Goal: Check status: Check status

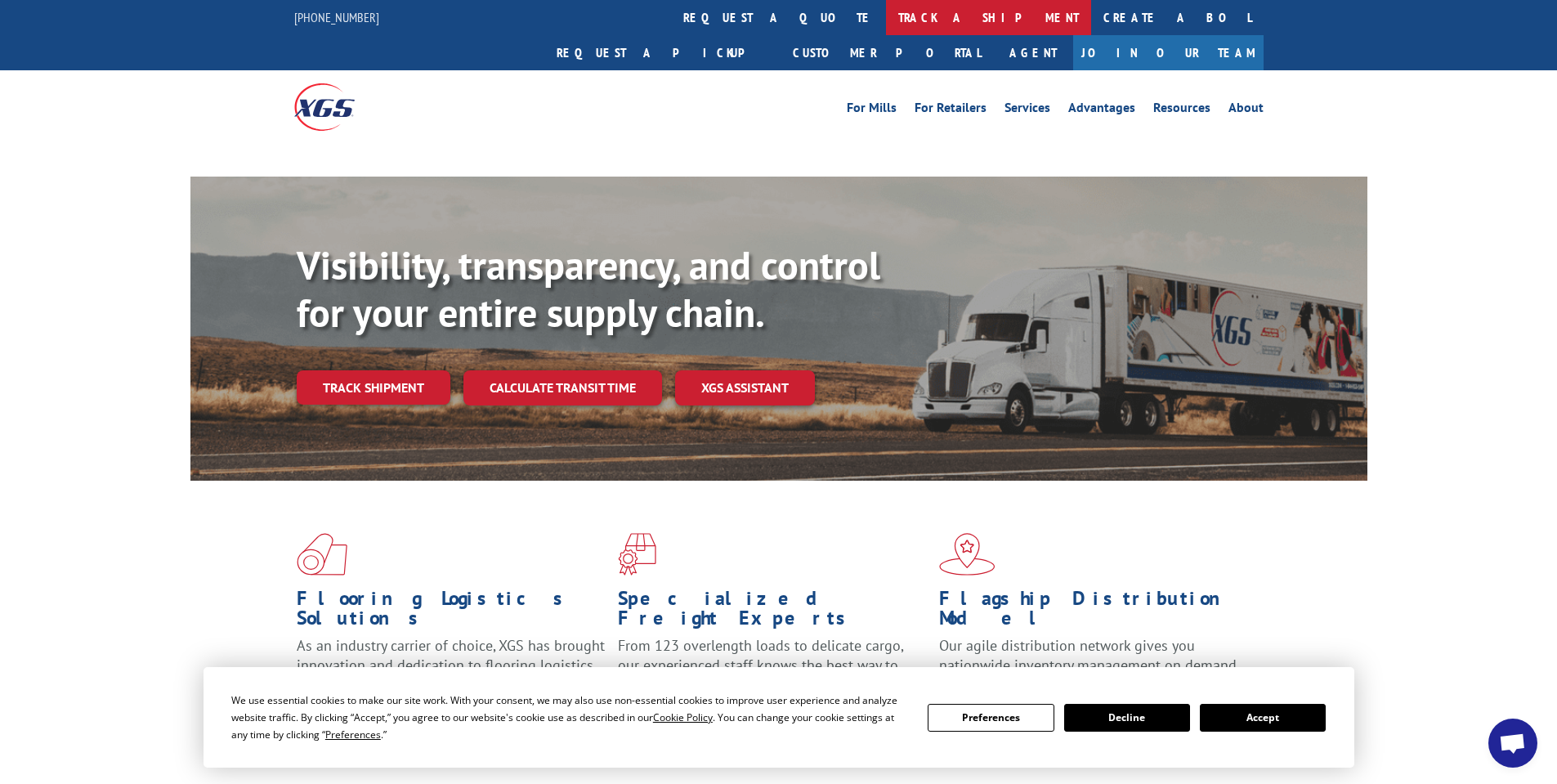
click at [886, 20] on link "track a shipment" at bounding box center [988, 17] width 205 height 35
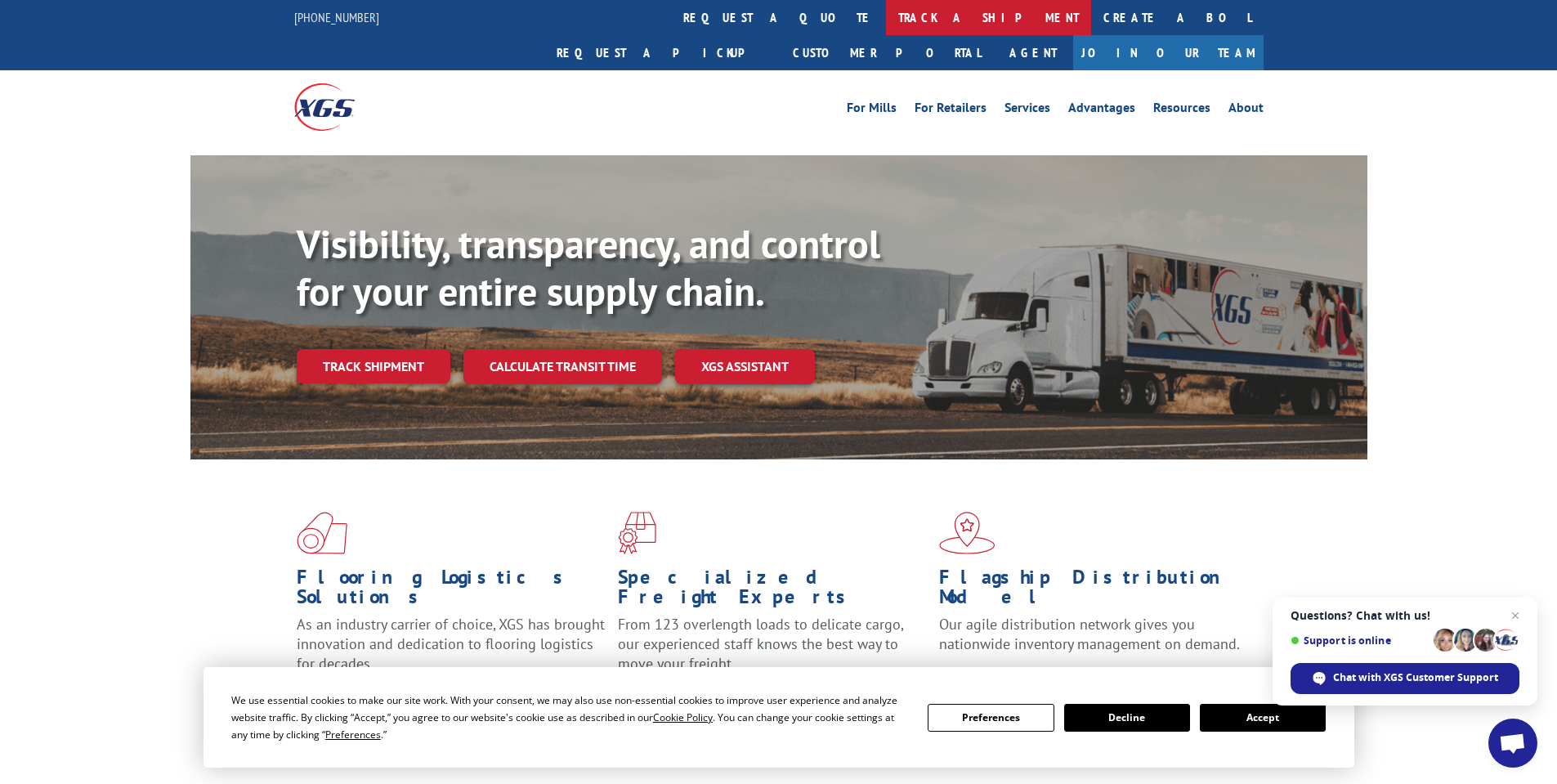
click at [886, 24] on link "track a shipment" at bounding box center [988, 17] width 205 height 35
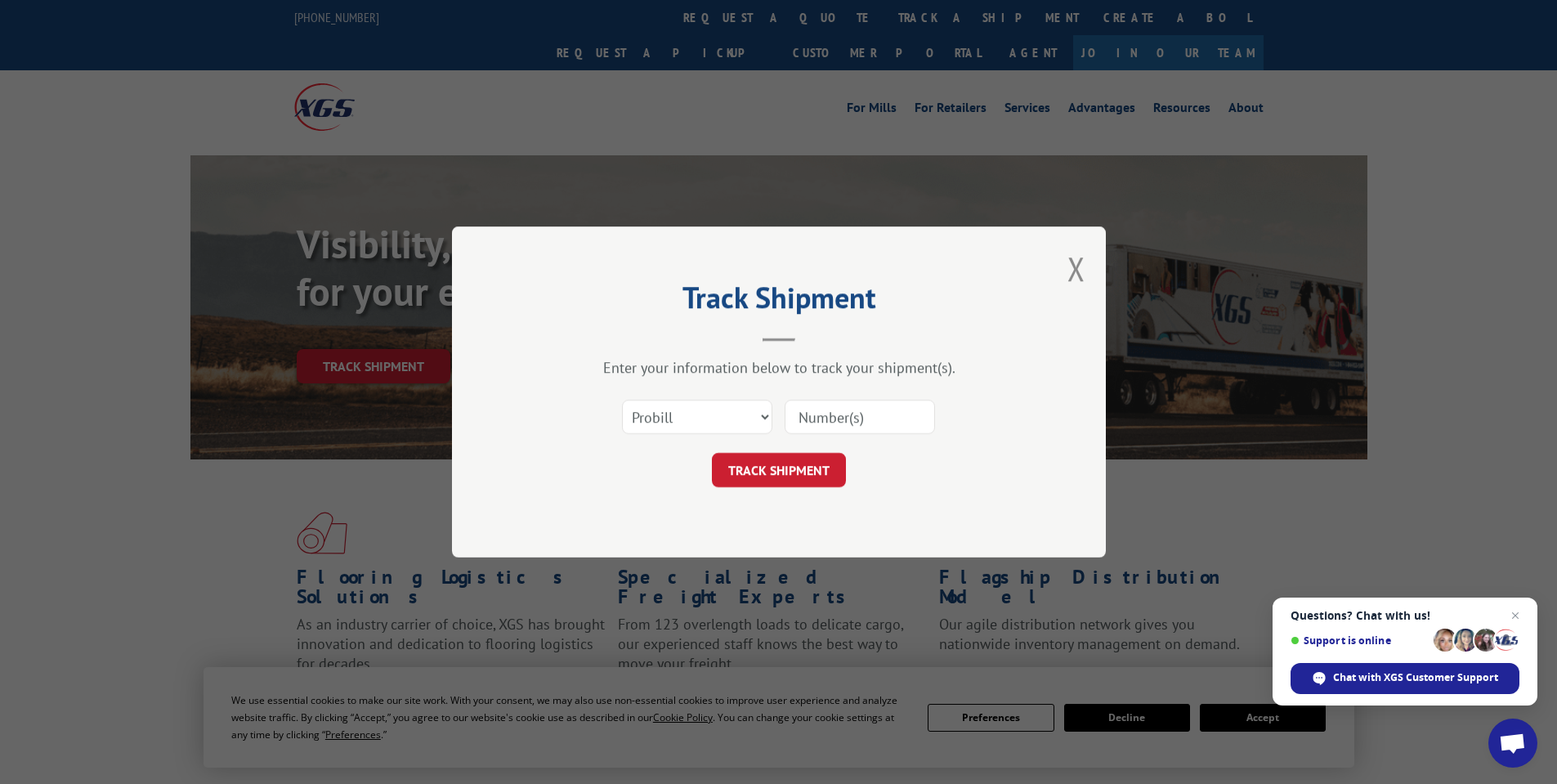
drag, startPoint x: 826, startPoint y: 414, endPoint x: 741, endPoint y: 287, distance: 152.8
click at [826, 414] on input at bounding box center [860, 416] width 151 height 34
click at [822, 413] on input at bounding box center [860, 416] width 151 height 34
type input "17472259"
click button "TRACK SHIPMENT" at bounding box center [779, 470] width 134 height 34
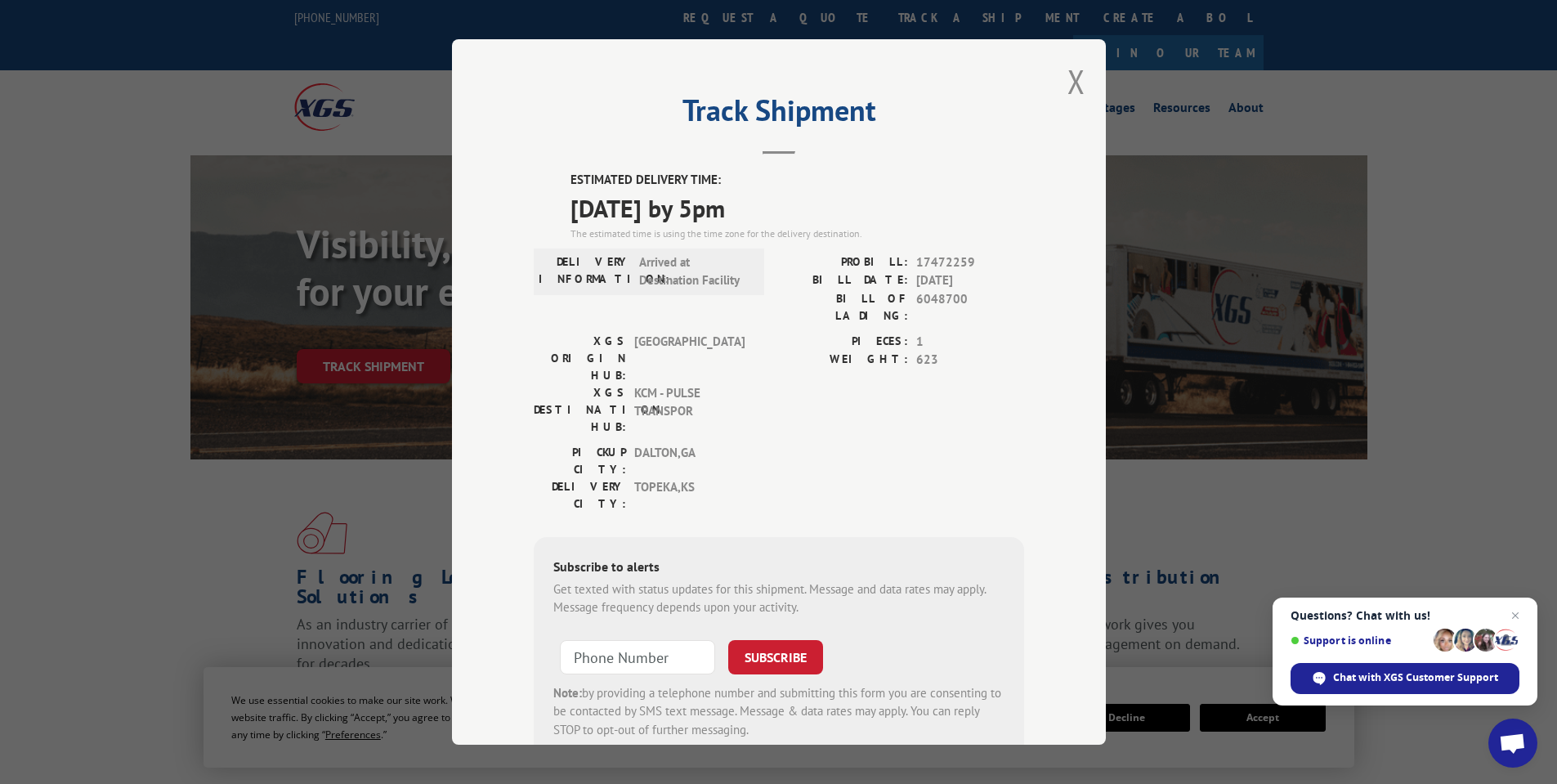
click at [765, 305] on div "DELIVERY INFORMATION: Arrived at Destination Facility PROBILL: 17472259 BILL DA…" at bounding box center [779, 293] width 491 height 79
